Goal: Task Accomplishment & Management: Manage account settings

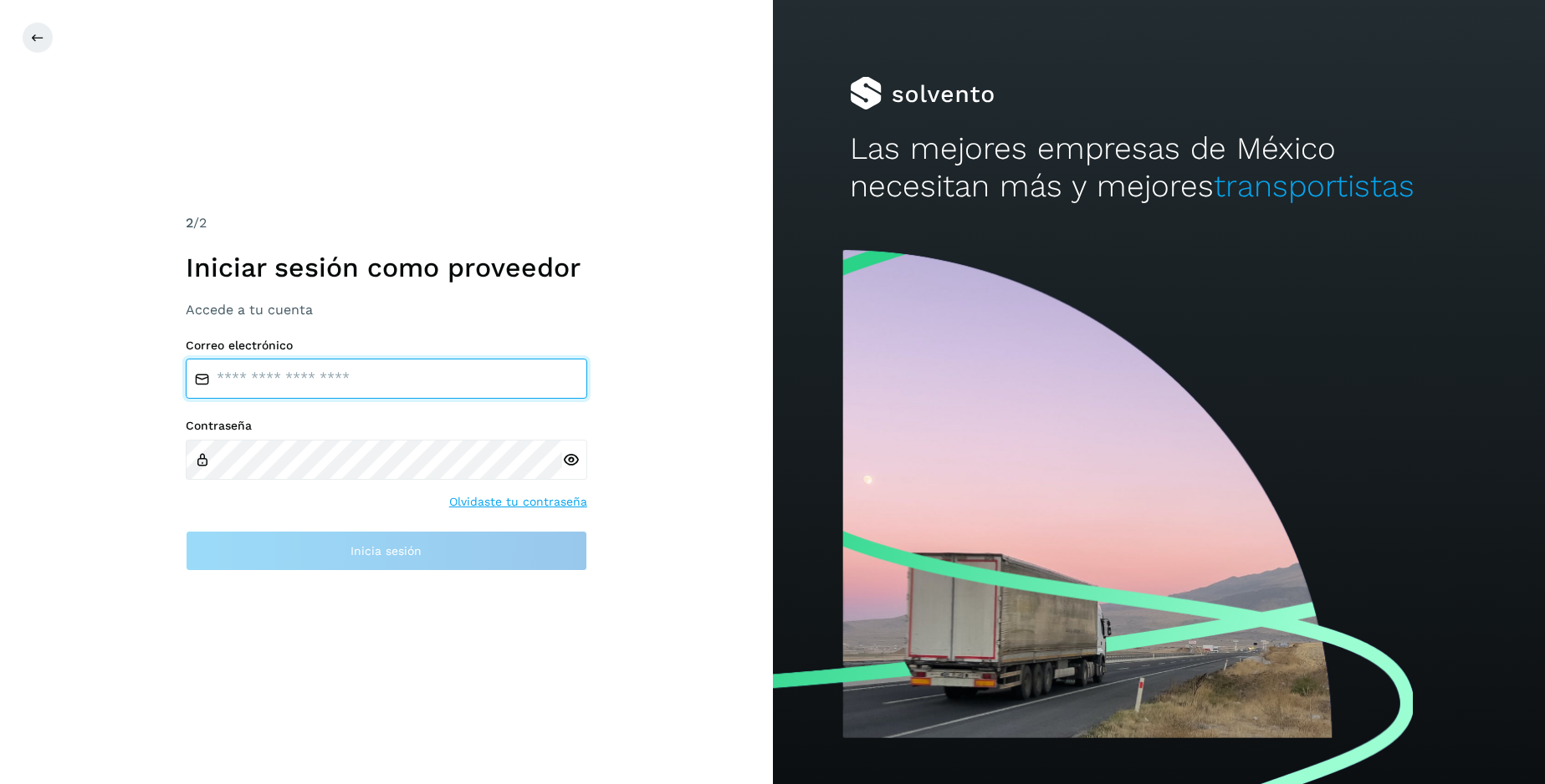
type input "**********"
click at [540, 505] on link "Olvidaste tu contraseña" at bounding box center [518, 502] width 138 height 18
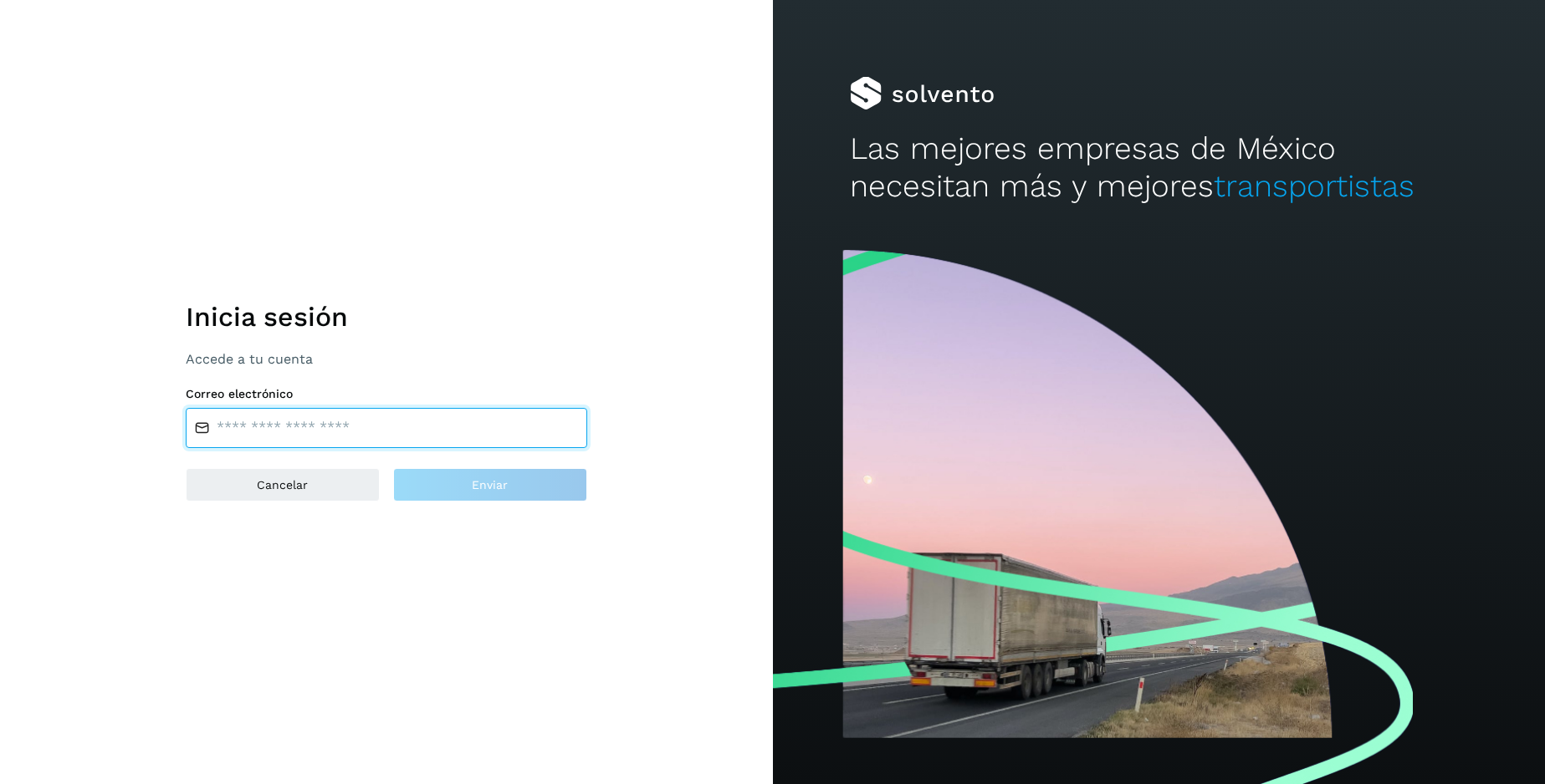
click at [231, 440] on input "email" at bounding box center [386, 428] width 401 height 40
type input "**********"
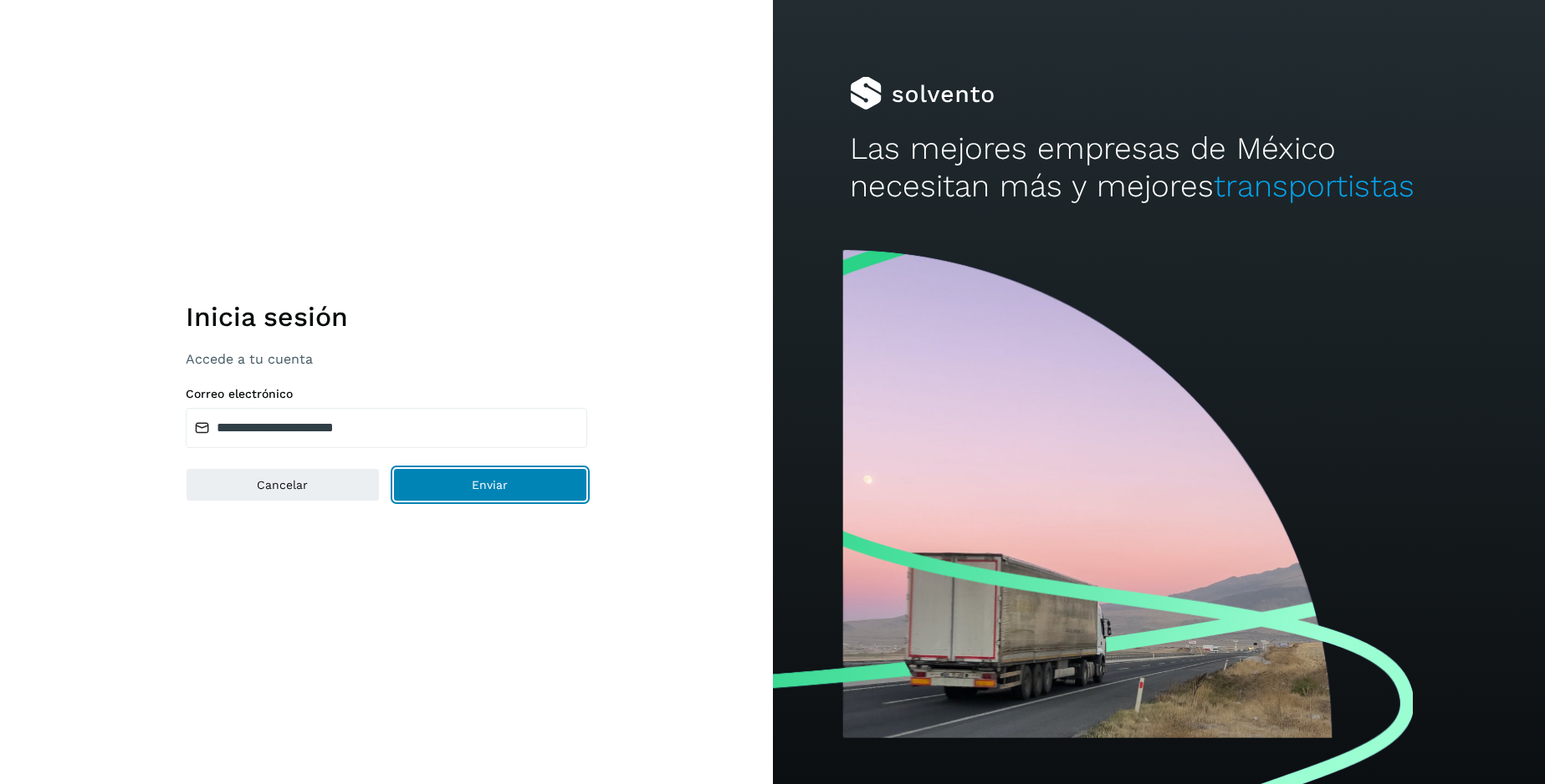
click at [490, 490] on span "Enviar" at bounding box center [490, 485] width 36 height 12
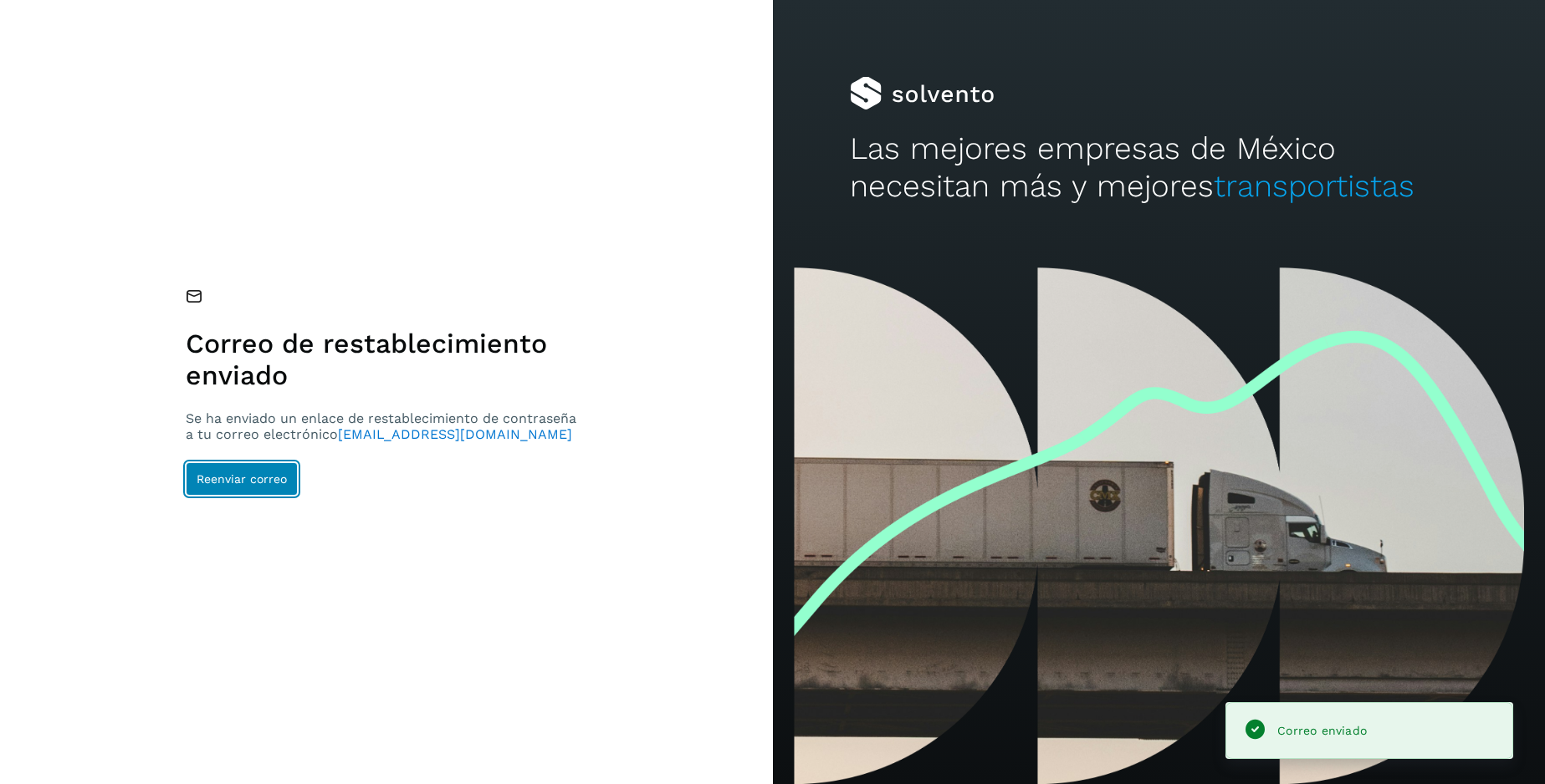
click at [229, 476] on span "Reenviar correo" at bounding box center [241, 479] width 90 height 12
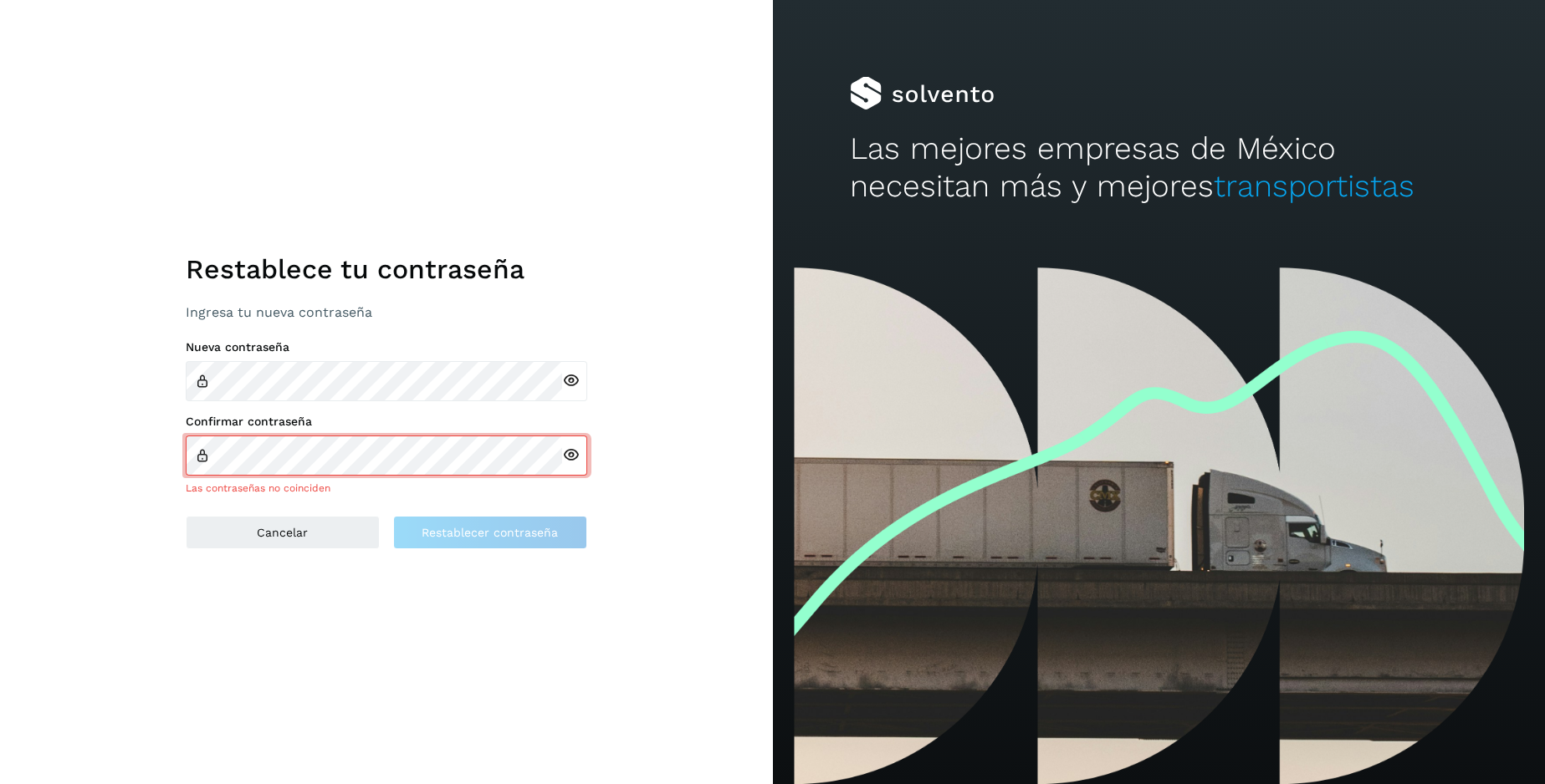
click at [570, 464] on div at bounding box center [575, 455] width 26 height 40
click at [571, 464] on div at bounding box center [575, 455] width 26 height 40
click at [568, 455] on icon at bounding box center [571, 455] width 18 height 18
drag, startPoint x: 113, startPoint y: 439, endPoint x: 128, endPoint y: 438, distance: 15.0
click at [115, 439] on div "Restablece tu contraseña Ingresa tu nueva contraseña Nueva contraseña Confirmar…" at bounding box center [386, 392] width 772 height 784
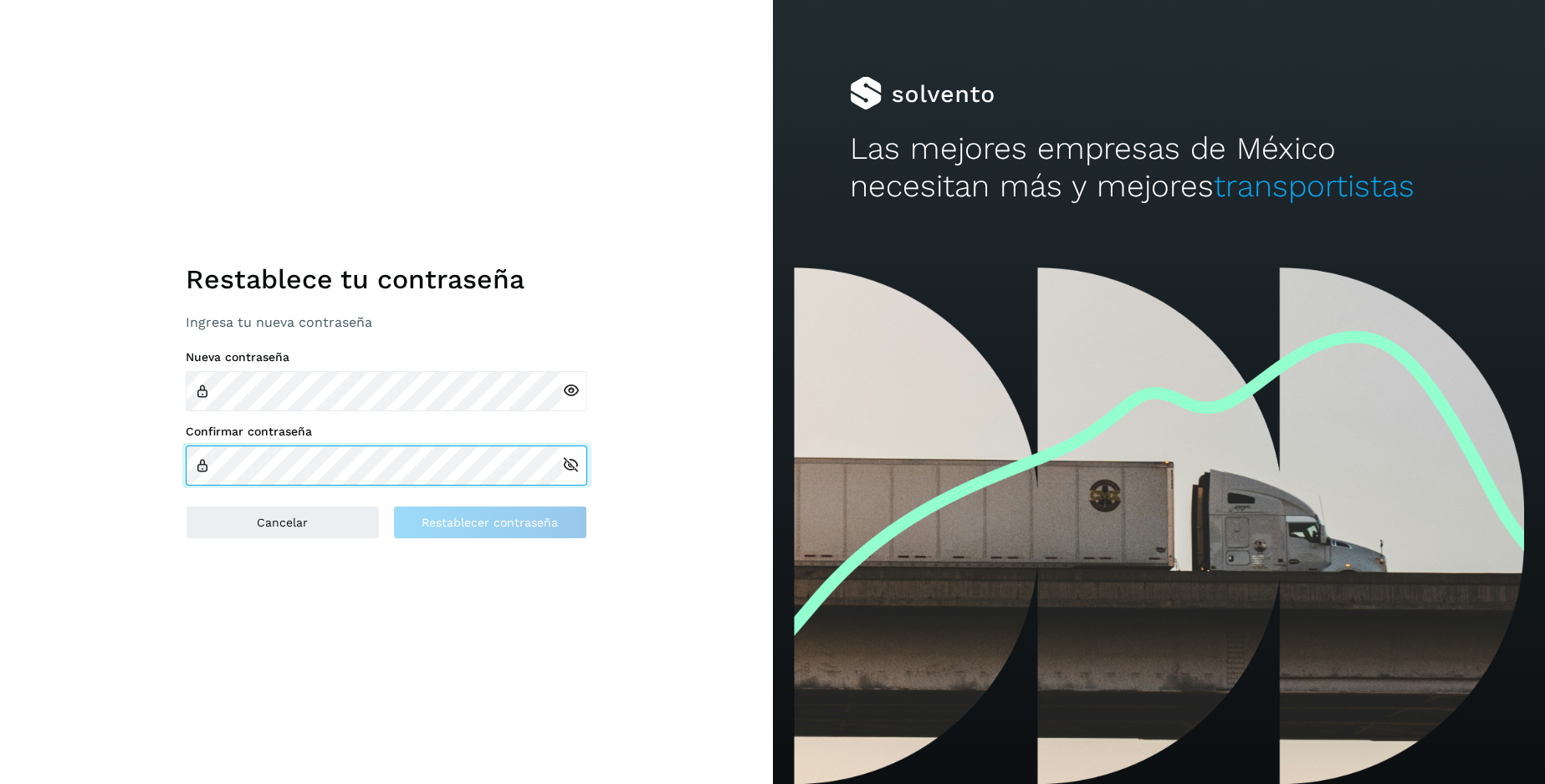
click at [155, 444] on div "Restablece tu contraseña Ingresa tu nueva contraseña Nueva contraseña Confirmar…" at bounding box center [386, 392] width 772 height 784
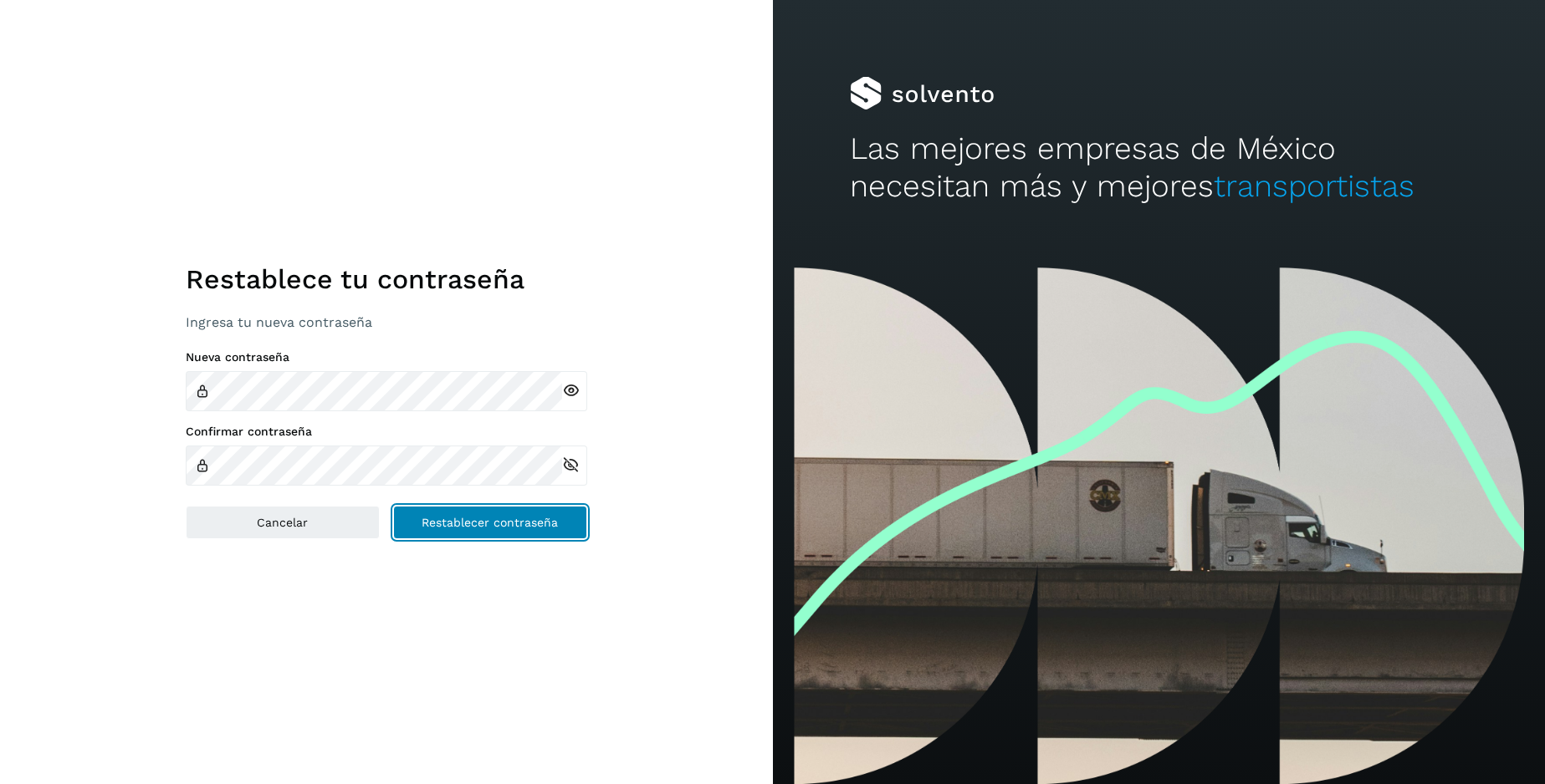
click at [510, 525] on span "Restablecer contraseña" at bounding box center [490, 523] width 136 height 12
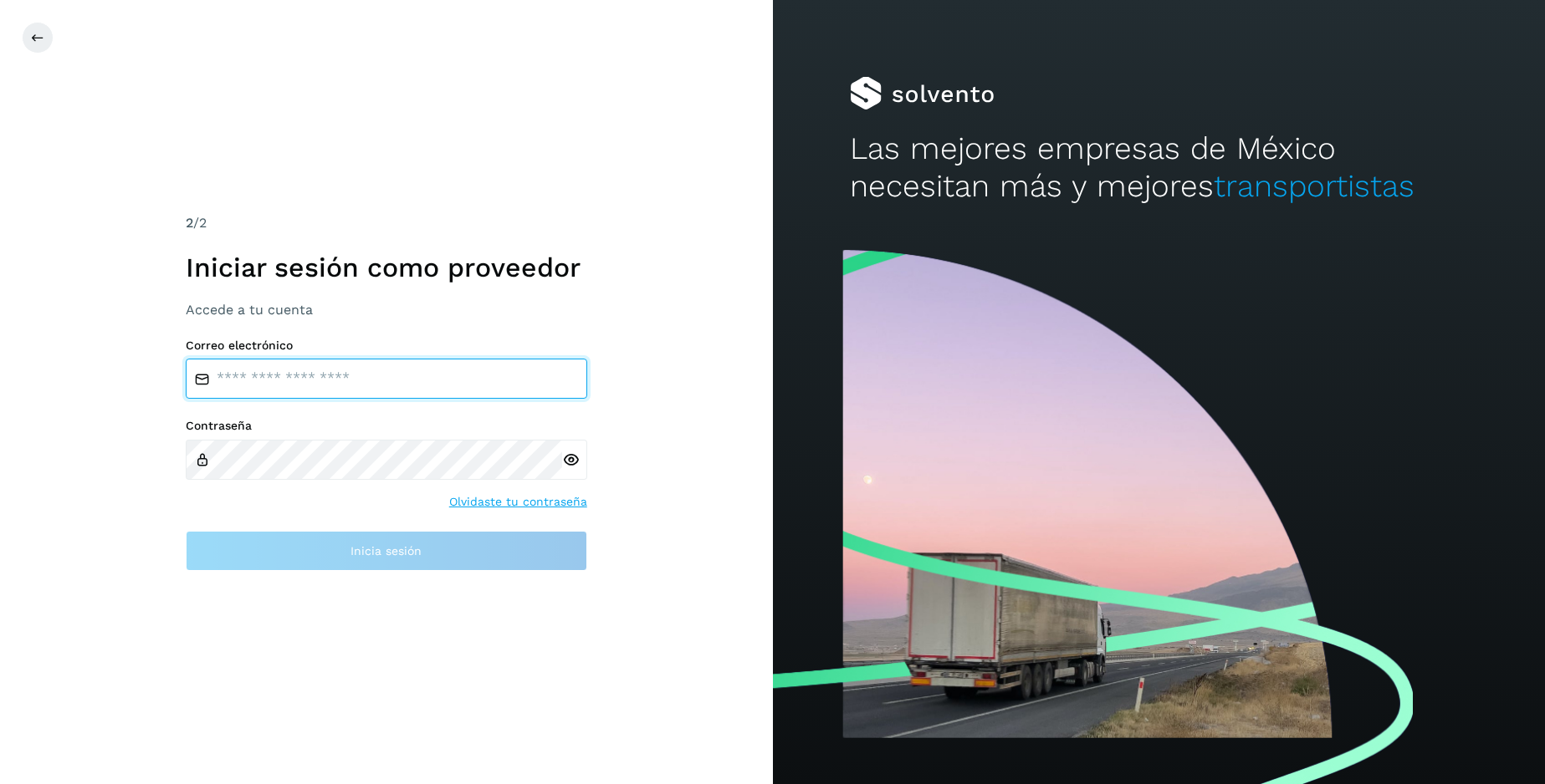
type input "**********"
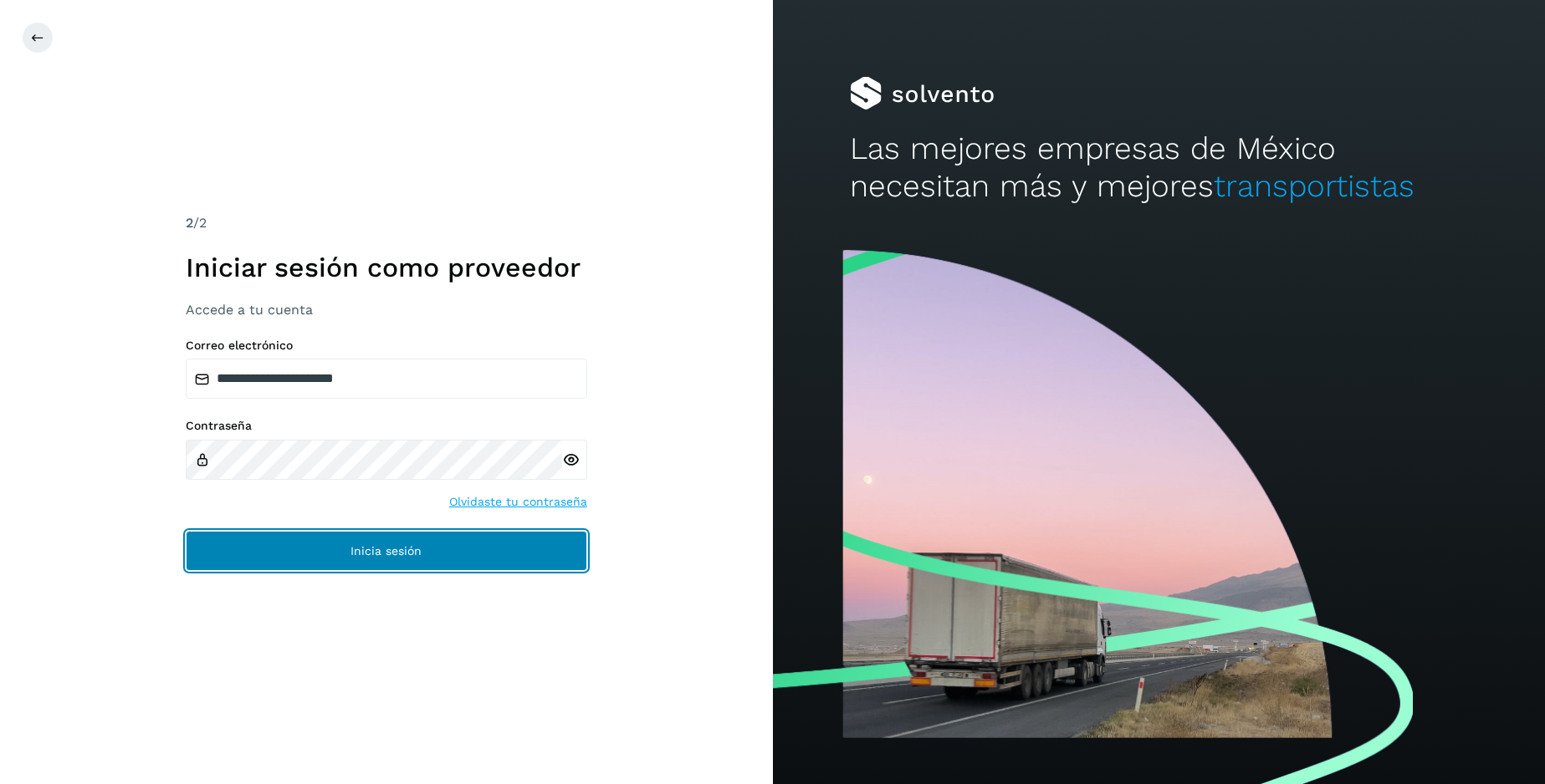
click at [402, 546] on span "Inicia sesión" at bounding box center [386, 551] width 71 height 12
click at [383, 549] on span "Inicia sesión" at bounding box center [386, 551] width 71 height 12
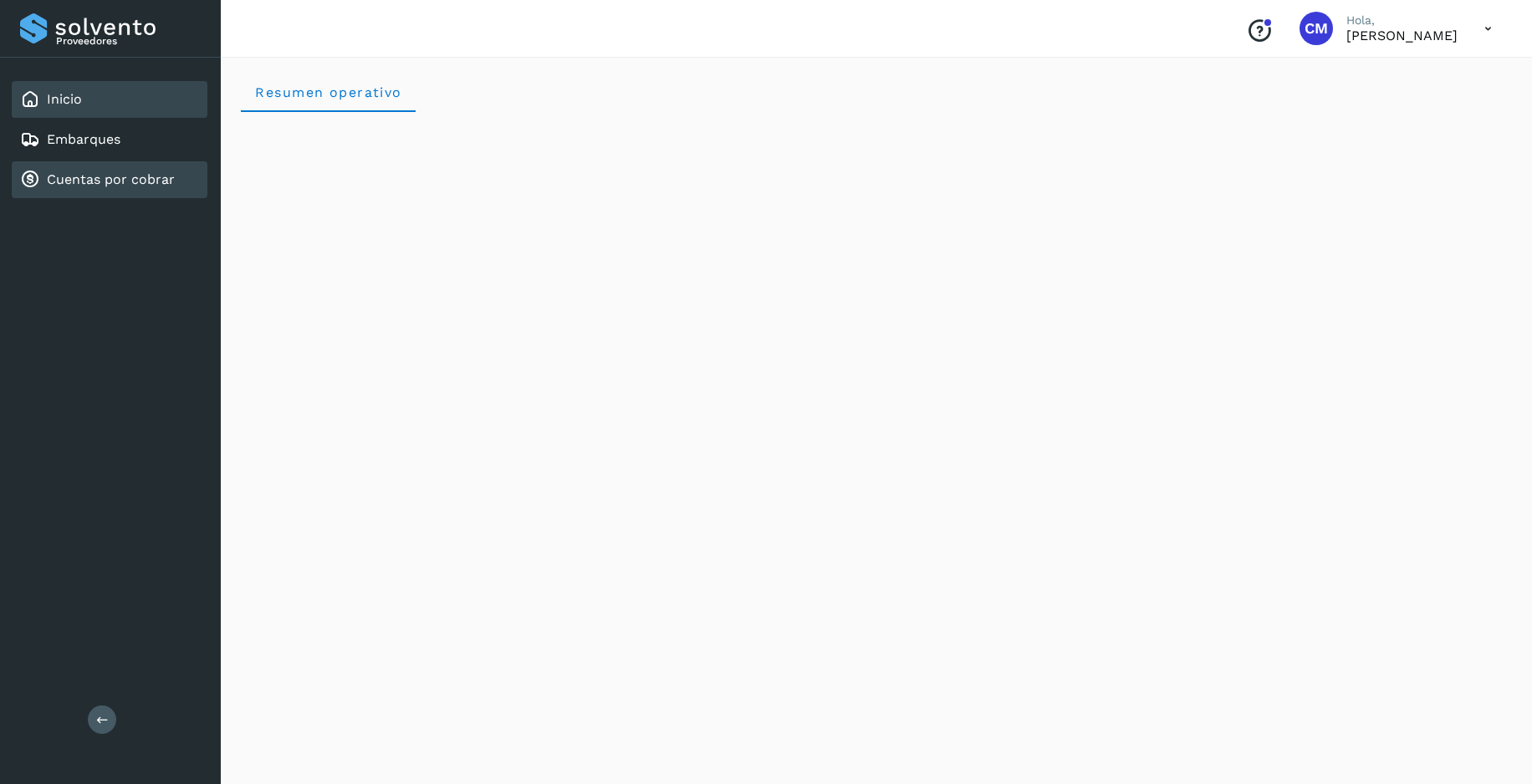
click at [110, 183] on link "Cuentas por cobrar" at bounding box center [111, 180] width 128 height 16
